Goal: Task Accomplishment & Management: Use online tool/utility

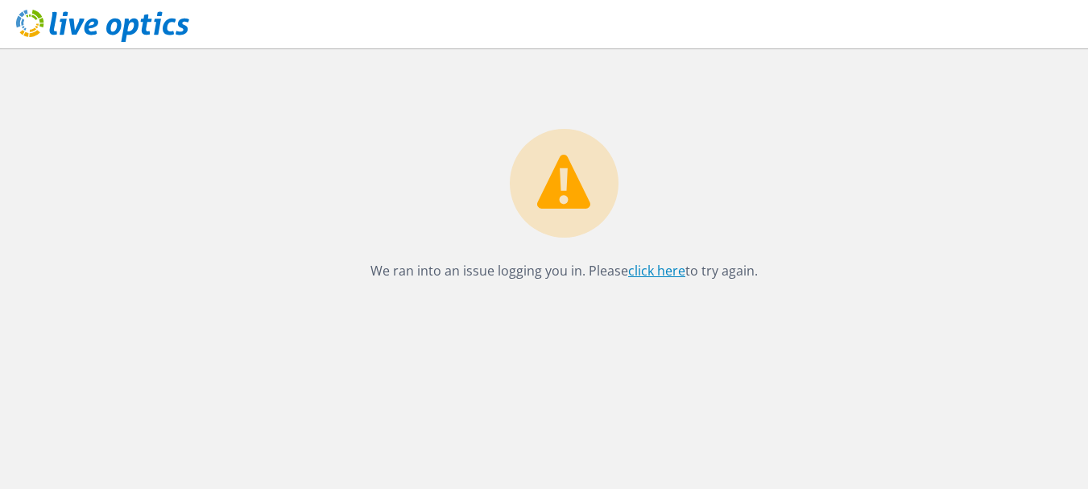
click at [643, 268] on link "click here" at bounding box center [656, 271] width 57 height 18
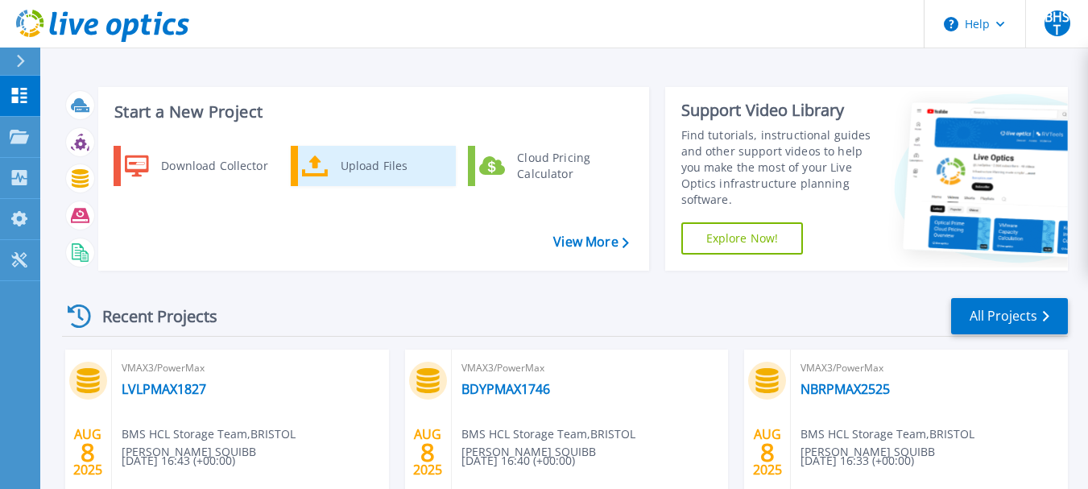
click at [344, 162] on div "Upload Files" at bounding box center [392, 166] width 119 height 32
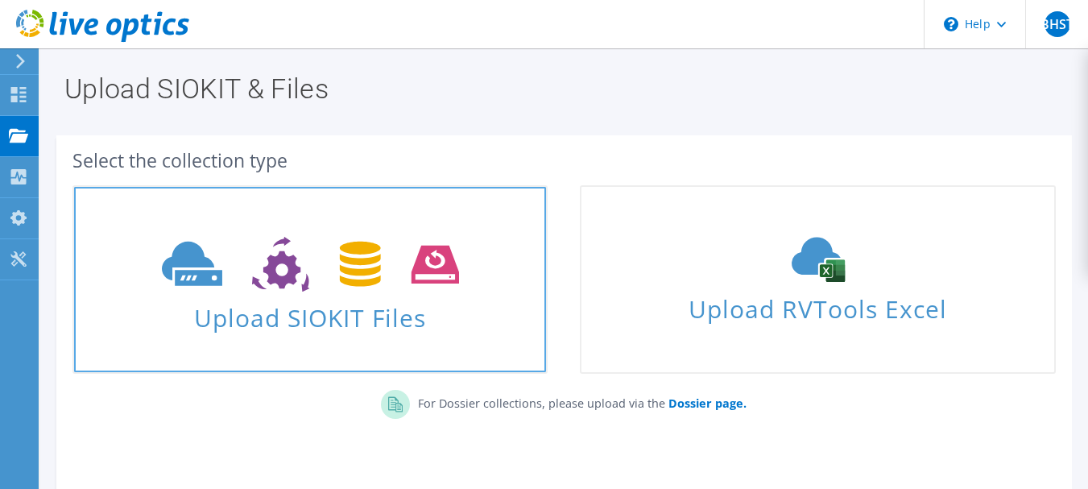
click at [368, 286] on use at bounding box center [310, 265] width 297 height 56
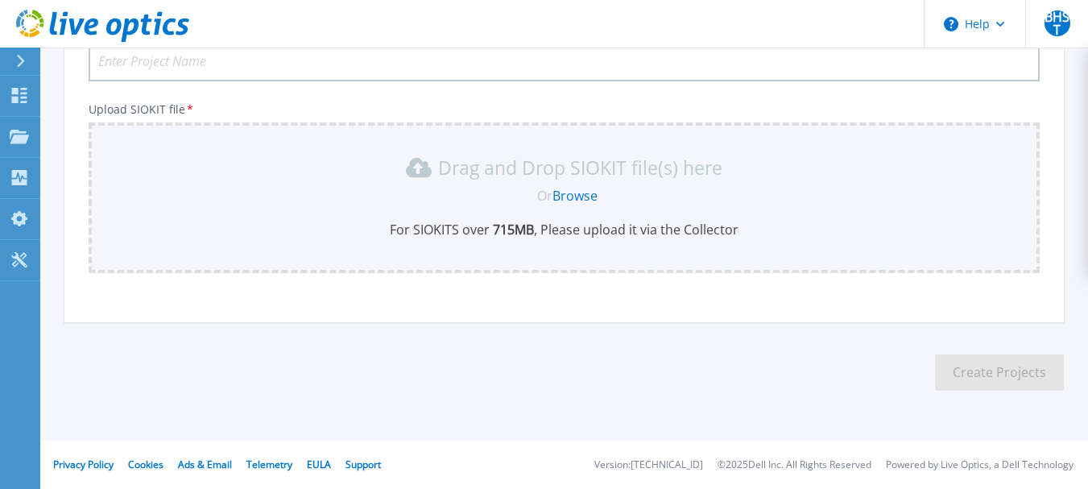
scroll to position [153, 0]
click at [272, 68] on input "Project Name *" at bounding box center [564, 61] width 951 height 40
type input "MTIPMAX2909new"
click at [585, 195] on link "Browse" at bounding box center [574, 196] width 45 height 18
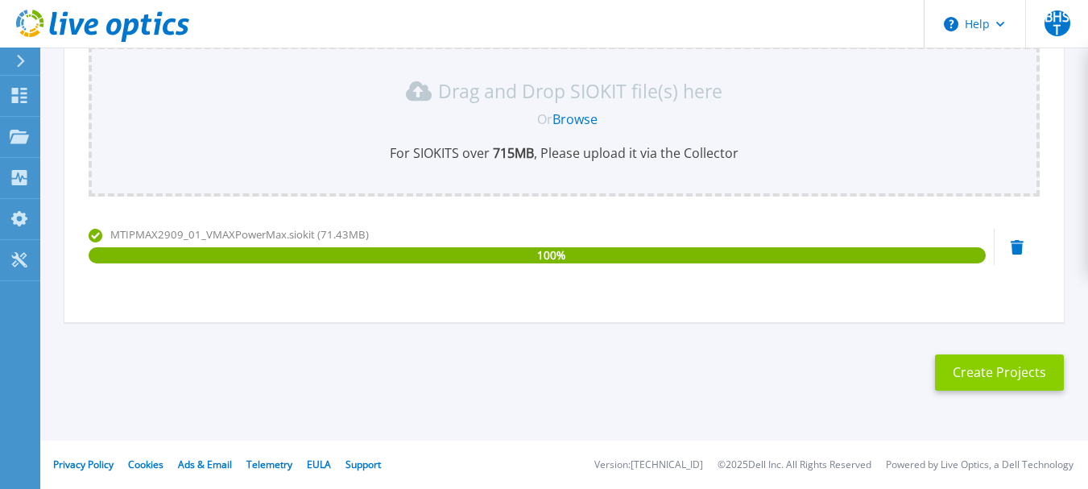
click at [982, 376] on button "Create Projects" at bounding box center [999, 372] width 129 height 36
